Goal: Task Accomplishment & Management: Use online tool/utility

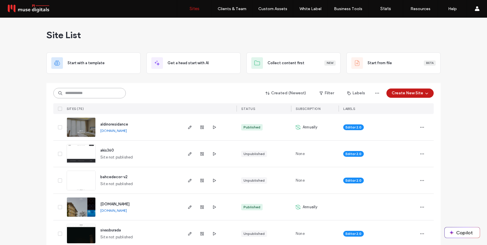
click at [94, 97] on input at bounding box center [89, 93] width 72 height 10
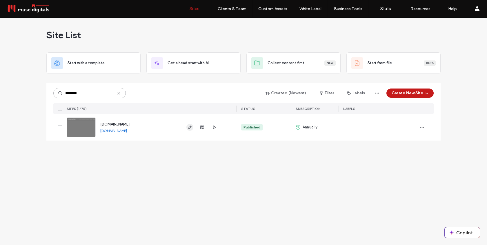
type input "********"
click at [189, 128] on icon "button" at bounding box center [190, 127] width 5 height 5
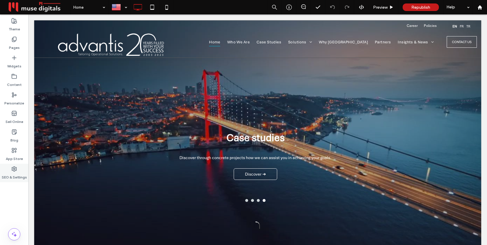
click at [15, 174] on label "SEO & Settings" at bounding box center [14, 176] width 25 height 8
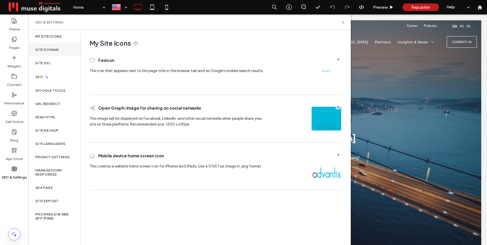
click at [52, 54] on div "Site Domain" at bounding box center [54, 49] width 52 height 13
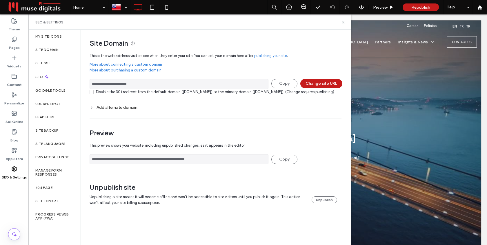
click at [118, 110] on div "Add alternate domain" at bounding box center [216, 107] width 252 height 5
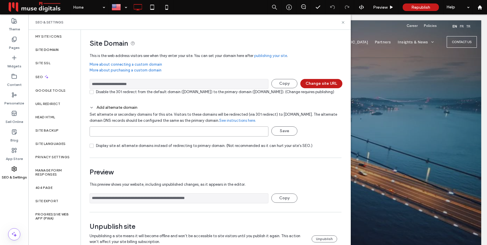
click at [121, 137] on input at bounding box center [179, 132] width 179 height 10
click at [92, 137] on input "**********" at bounding box center [179, 132] width 179 height 10
type input "**********"
click at [282, 136] on button "Save" at bounding box center [284, 131] width 26 height 9
click at [342, 23] on icon at bounding box center [343, 22] width 4 height 4
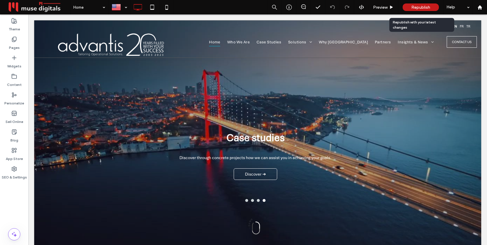
click at [422, 5] on span "Republish" at bounding box center [420, 7] width 19 height 5
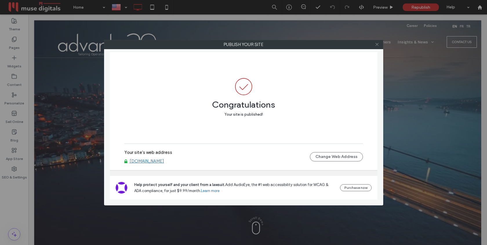
click at [377, 45] on icon at bounding box center [377, 44] width 4 height 4
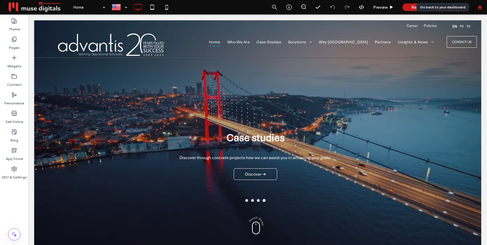
click at [483, 7] on div at bounding box center [480, 7] width 14 height 5
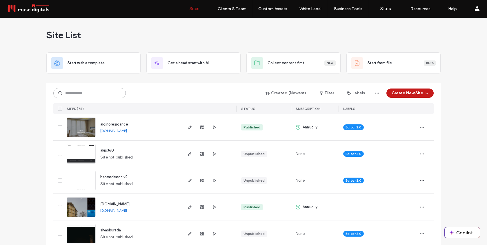
click at [89, 96] on input at bounding box center [89, 93] width 72 height 10
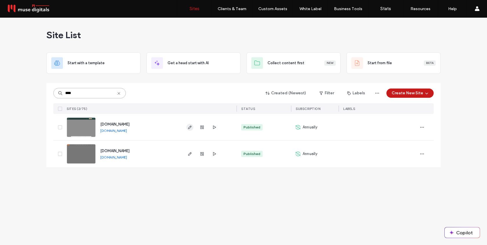
type input "****"
click at [190, 127] on icon "button" at bounding box center [190, 127] width 5 height 5
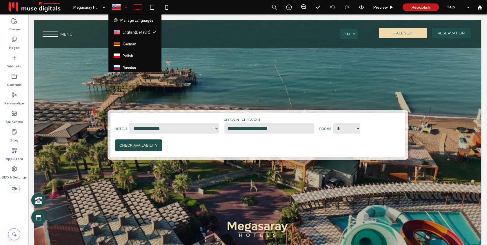
click at [125, 5] on div at bounding box center [119, 7] width 21 height 14
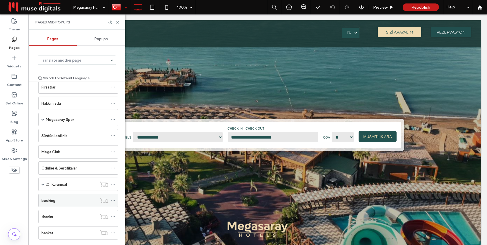
scroll to position [88, 0]
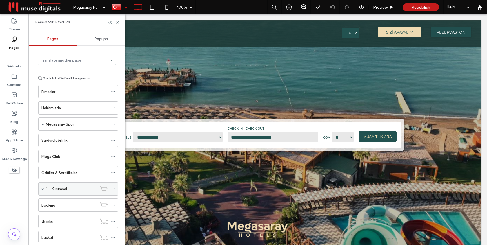
click at [43, 189] on span at bounding box center [42, 189] width 3 height 3
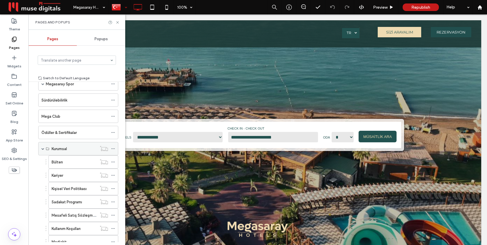
scroll to position [129, 0]
click at [65, 178] on div "Kariyer" at bounding box center [74, 175] width 45 height 13
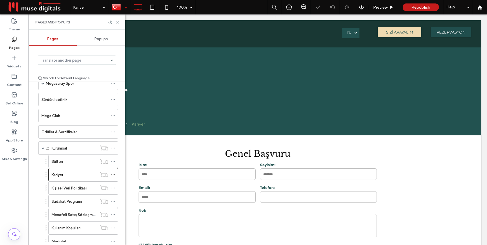
click at [118, 21] on icon at bounding box center [117, 22] width 4 height 4
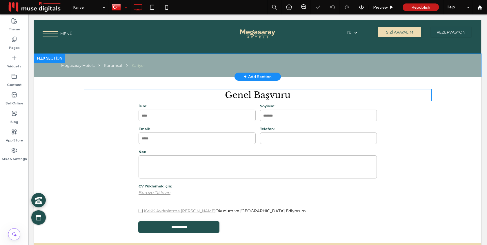
scroll to position [88, 0]
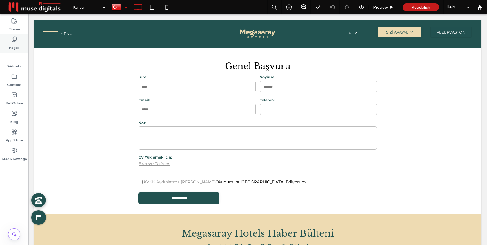
click at [13, 41] on icon at bounding box center [14, 40] width 6 height 6
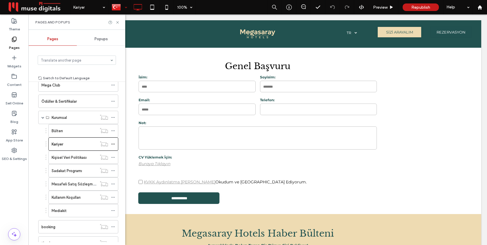
scroll to position [160, 0]
click at [72, 157] on label "Kişisel Veri Politikası" at bounding box center [69, 157] width 35 height 10
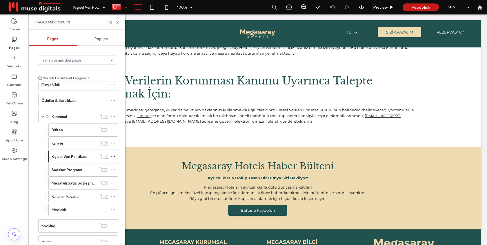
scroll to position [751, 0]
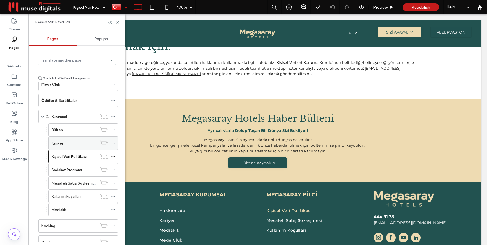
click at [72, 143] on div "Kariyer" at bounding box center [74, 144] width 45 height 6
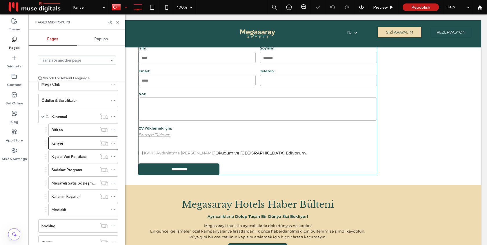
scroll to position [117, 0]
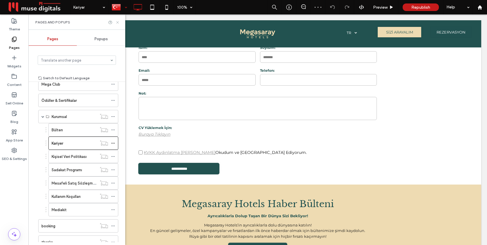
click at [117, 22] on use at bounding box center [117, 22] width 2 height 2
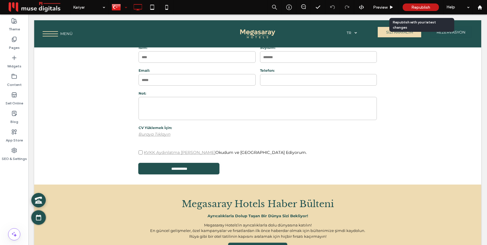
click at [412, 7] on span "Republish" at bounding box center [420, 7] width 19 height 5
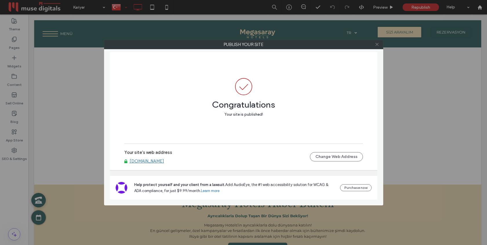
click at [377, 45] on icon at bounding box center [377, 44] width 4 height 4
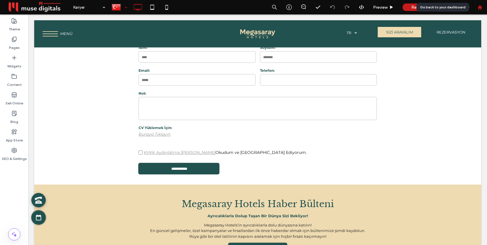
click at [480, 8] on use at bounding box center [479, 7] width 4 height 4
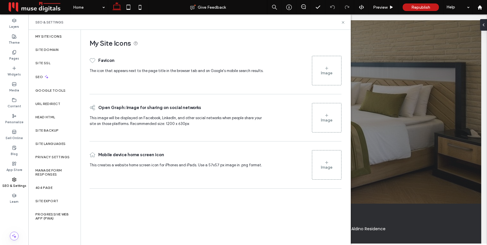
click at [321, 70] on div "Image" at bounding box center [326, 71] width 29 height 28
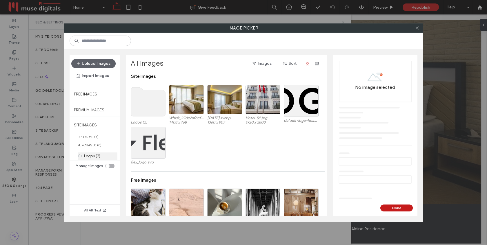
click at [87, 156] on label "Logos (2)" at bounding box center [92, 156] width 16 height 4
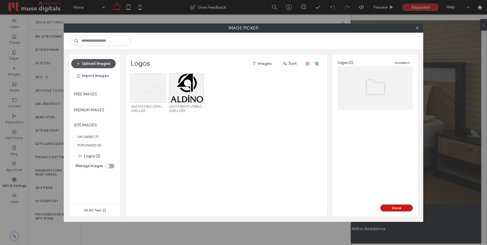
click at [101, 62] on button "Upload Images" at bounding box center [93, 63] width 44 height 9
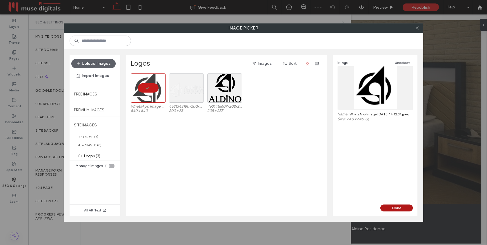
click at [390, 208] on button "Done" at bounding box center [396, 208] width 32 height 7
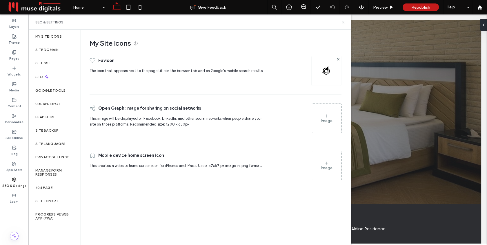
click at [341, 23] on icon at bounding box center [343, 22] width 4 height 4
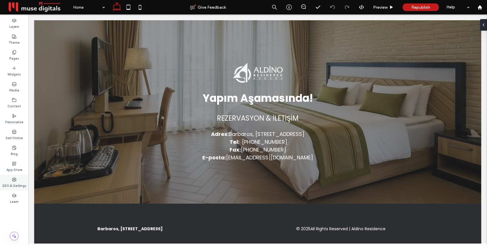
click at [12, 182] on icon at bounding box center [14, 180] width 5 height 5
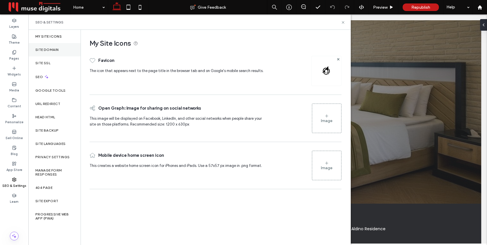
click at [55, 45] on div "Site Domain" at bounding box center [54, 49] width 52 height 13
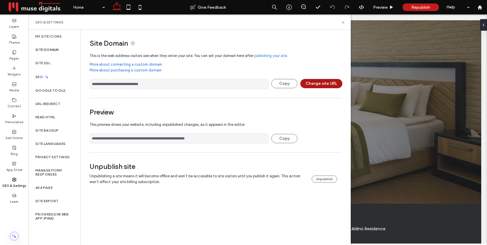
click at [313, 83] on button "Change site URL" at bounding box center [321, 83] width 42 height 9
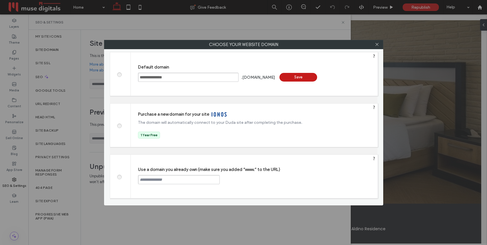
click at [164, 183] on input "text" at bounding box center [179, 179] width 82 height 9
type input "**********"
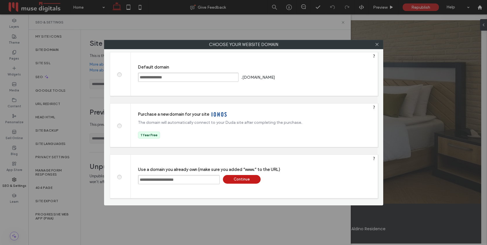
click at [245, 178] on div "Continue" at bounding box center [242, 179] width 38 height 9
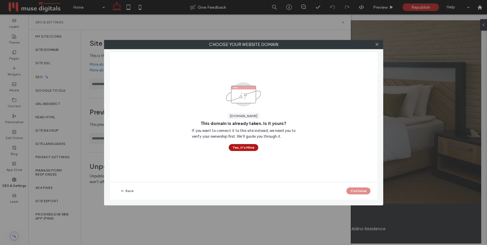
click at [241, 148] on button "Yes, it’s Mine" at bounding box center [244, 147] width 30 height 7
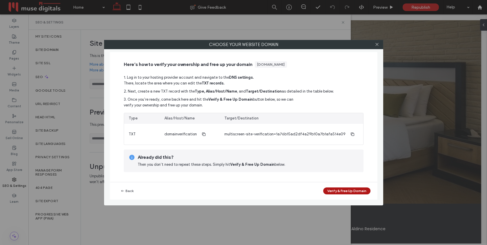
click at [344, 191] on button "Verify & Free Up Domain" at bounding box center [346, 191] width 47 height 7
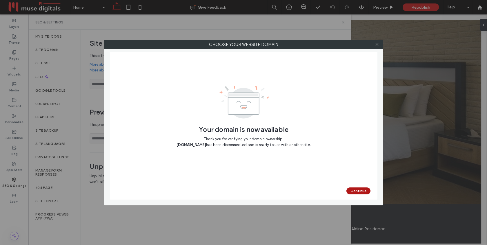
click at [356, 192] on button "Continue" at bounding box center [358, 191] width 24 height 7
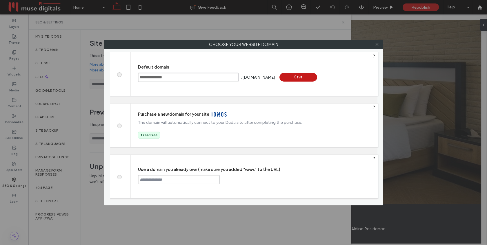
click at [192, 180] on input "text" at bounding box center [179, 179] width 82 height 9
type input "**********"
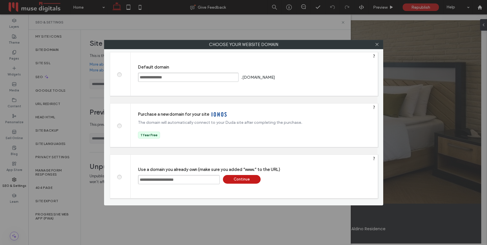
click at [238, 178] on div "Continue" at bounding box center [242, 179] width 38 height 9
type input "**********"
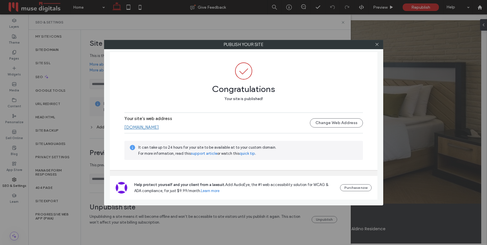
click at [159, 126] on link "www.aldinoresidence.com" at bounding box center [141, 127] width 34 height 5
click at [378, 47] on span at bounding box center [377, 44] width 4 height 9
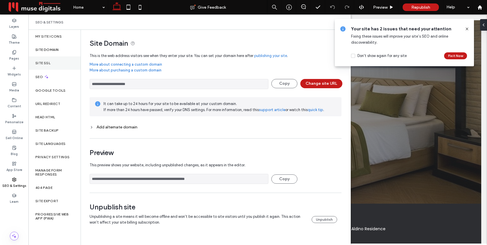
click at [58, 64] on div "Site SSL" at bounding box center [54, 63] width 52 height 13
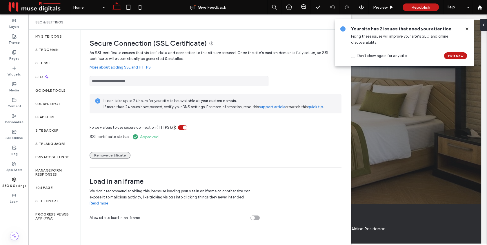
click at [114, 156] on button "Remove certificate" at bounding box center [110, 155] width 41 height 7
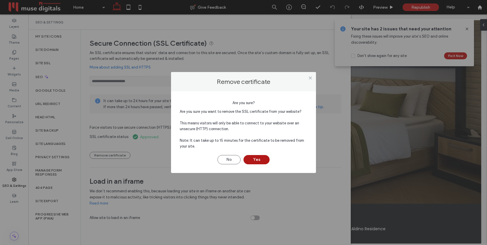
click at [265, 160] on button "Yes" at bounding box center [256, 159] width 26 height 9
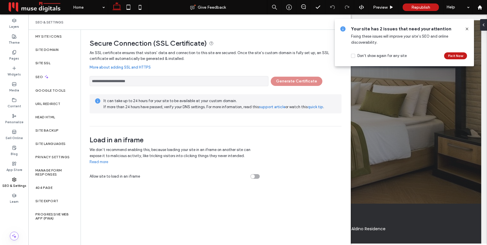
click at [201, 91] on div "**********" at bounding box center [216, 88] width 252 height 76
click at [55, 52] on div "Site Domain" at bounding box center [54, 49] width 52 height 13
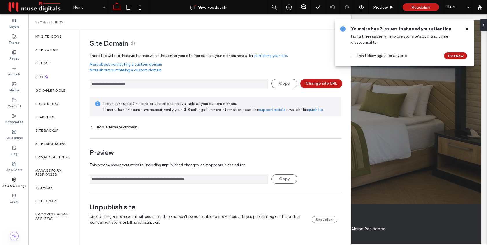
click at [467, 28] on use at bounding box center [466, 29] width 3 height 3
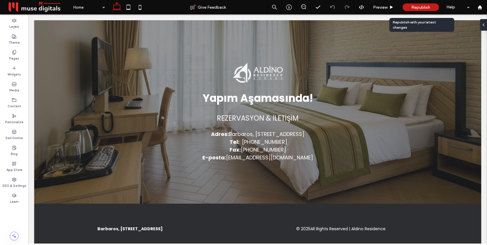
click at [415, 8] on span "Republish" at bounding box center [420, 7] width 19 height 5
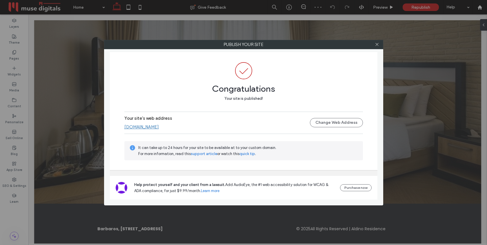
click at [156, 125] on link "www.aldinoresidence.com" at bounding box center [141, 127] width 34 height 5
click at [378, 43] on icon at bounding box center [377, 44] width 4 height 4
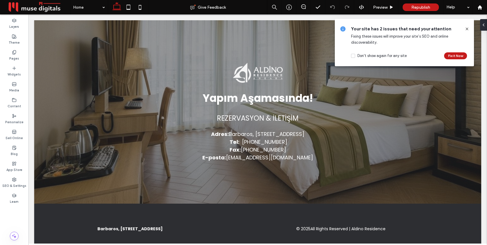
click at [468, 28] on icon at bounding box center [467, 29] width 5 height 5
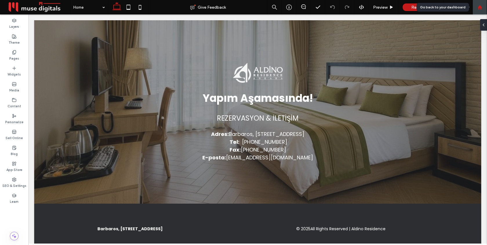
click at [479, 7] on use at bounding box center [479, 7] width 4 height 4
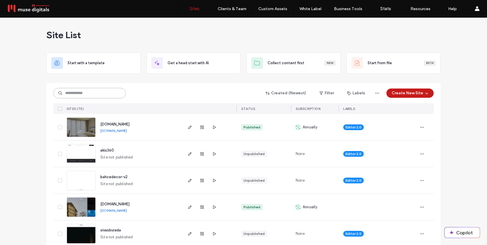
click at [83, 93] on input at bounding box center [89, 93] width 72 height 10
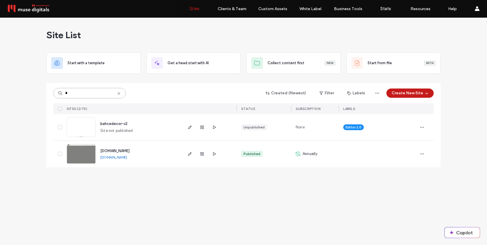
type input "*"
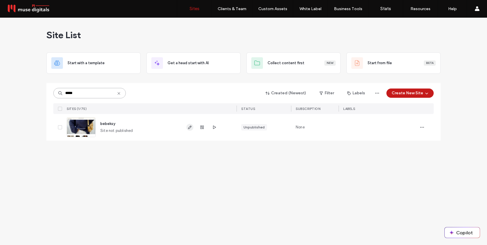
type input "*****"
click at [190, 127] on icon "button" at bounding box center [190, 127] width 5 height 5
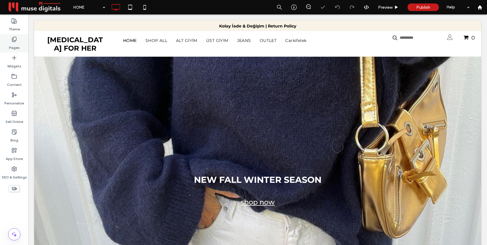
click at [11, 43] on label "Pages" at bounding box center [14, 46] width 11 height 8
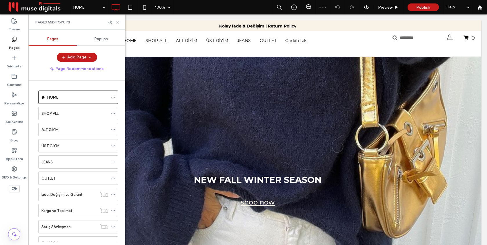
click at [116, 22] on icon at bounding box center [117, 22] width 4 height 4
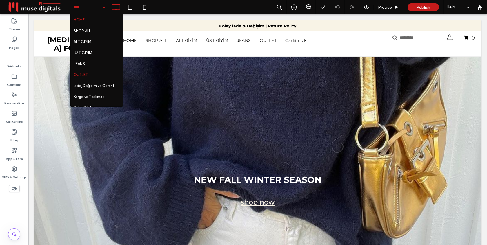
scroll to position [20, 0]
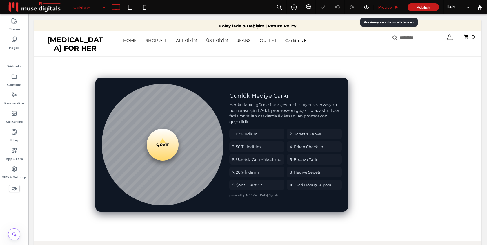
click at [387, 6] on span "Preview" at bounding box center [385, 7] width 14 height 5
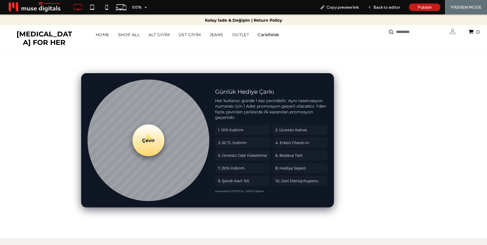
click at [147, 139] on button "Çevir" at bounding box center [148, 141] width 32 height 32
type input "**********"
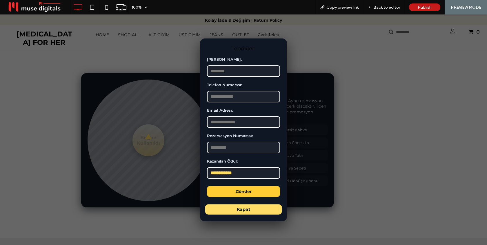
click at [261, 207] on button "Kapat" at bounding box center [243, 210] width 77 height 10
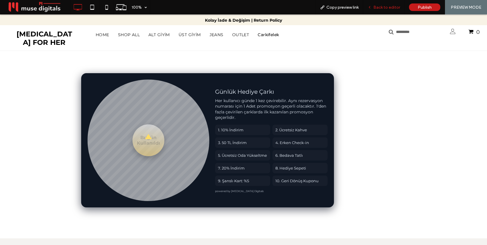
click at [381, 5] on span "Back to editor" at bounding box center [386, 7] width 27 height 5
